Goal: Transaction & Acquisition: Subscribe to service/newsletter

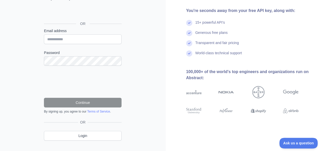
scroll to position [50, 0]
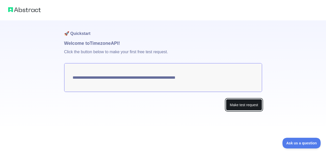
click at [243, 104] on button "Make test request" at bounding box center [244, 104] width 36 height 11
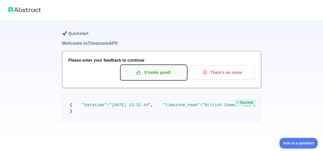
click at [171, 73] on p "It looks good!" at bounding box center [154, 72] width 58 height 9
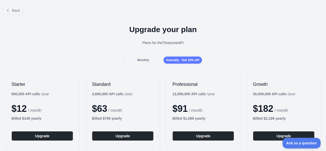
click at [153, 57] on div "Monthly" at bounding box center [143, 60] width 38 height 7
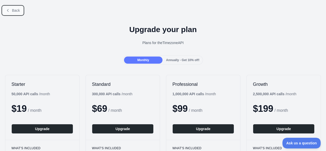
click at [18, 9] on span "Back" at bounding box center [16, 10] width 8 height 4
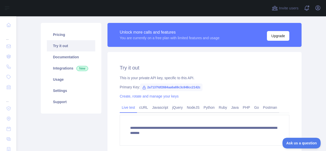
scroll to position [31, 0]
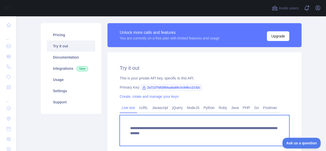
drag, startPoint x: 127, startPoint y: 128, endPoint x: 260, endPoint y: 135, distance: 132.3
click at [260, 135] on textarea "**********" at bounding box center [205, 130] width 170 height 31
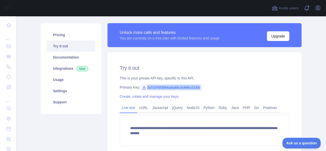
drag, startPoint x: 145, startPoint y: 87, endPoint x: 198, endPoint y: 88, distance: 53.8
click at [198, 88] on span "2a7137fdf2684aa6a69c3c848cc2142c" at bounding box center [171, 88] width 62 height 8
copy span "2a7137fdf2684aa6a69c3c848cc2142c"
